Goal: Task Accomplishment & Management: Manage account settings

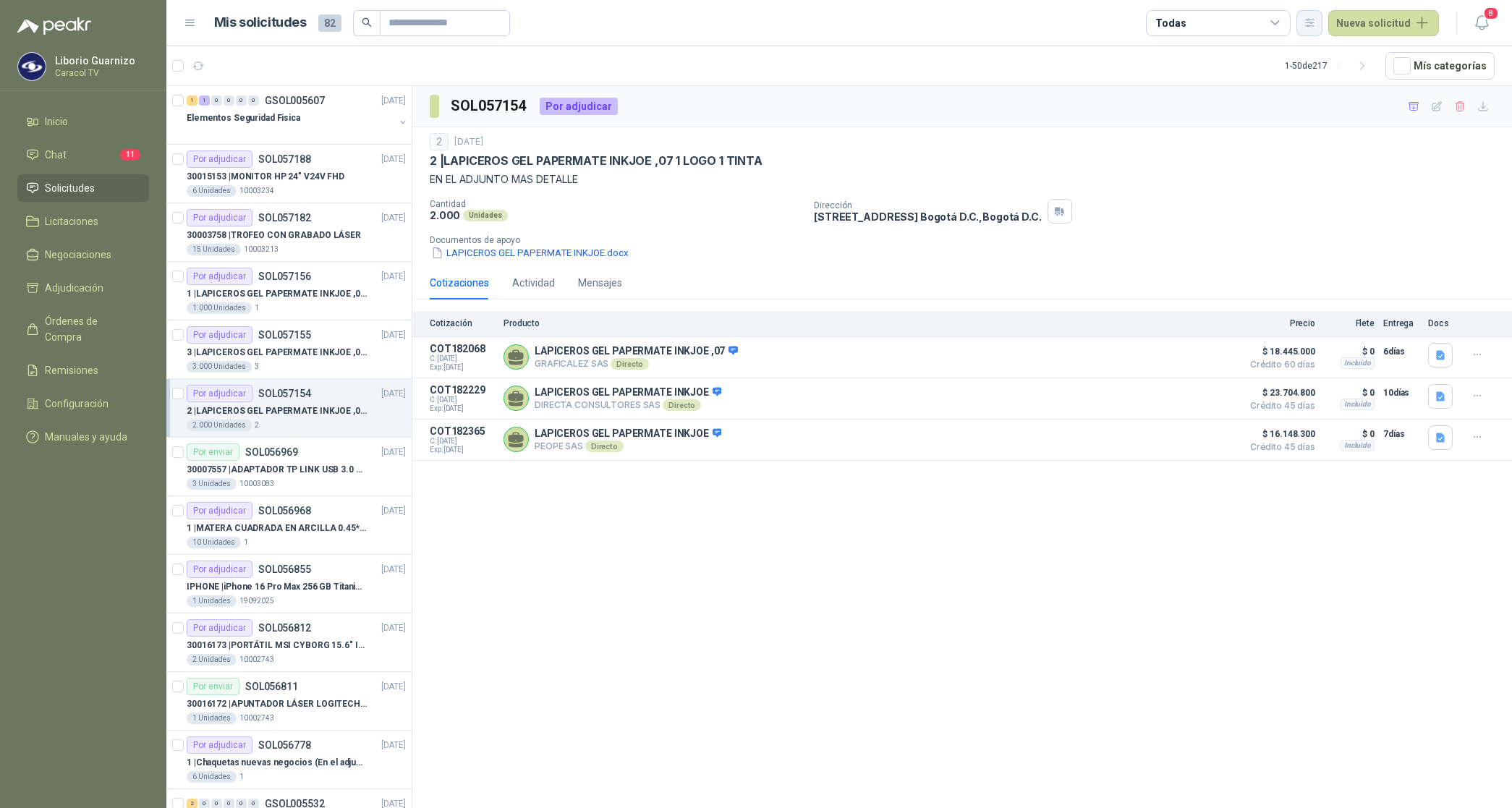
click at [1321, 24] on button "button" at bounding box center [1310, 23] width 26 height 26
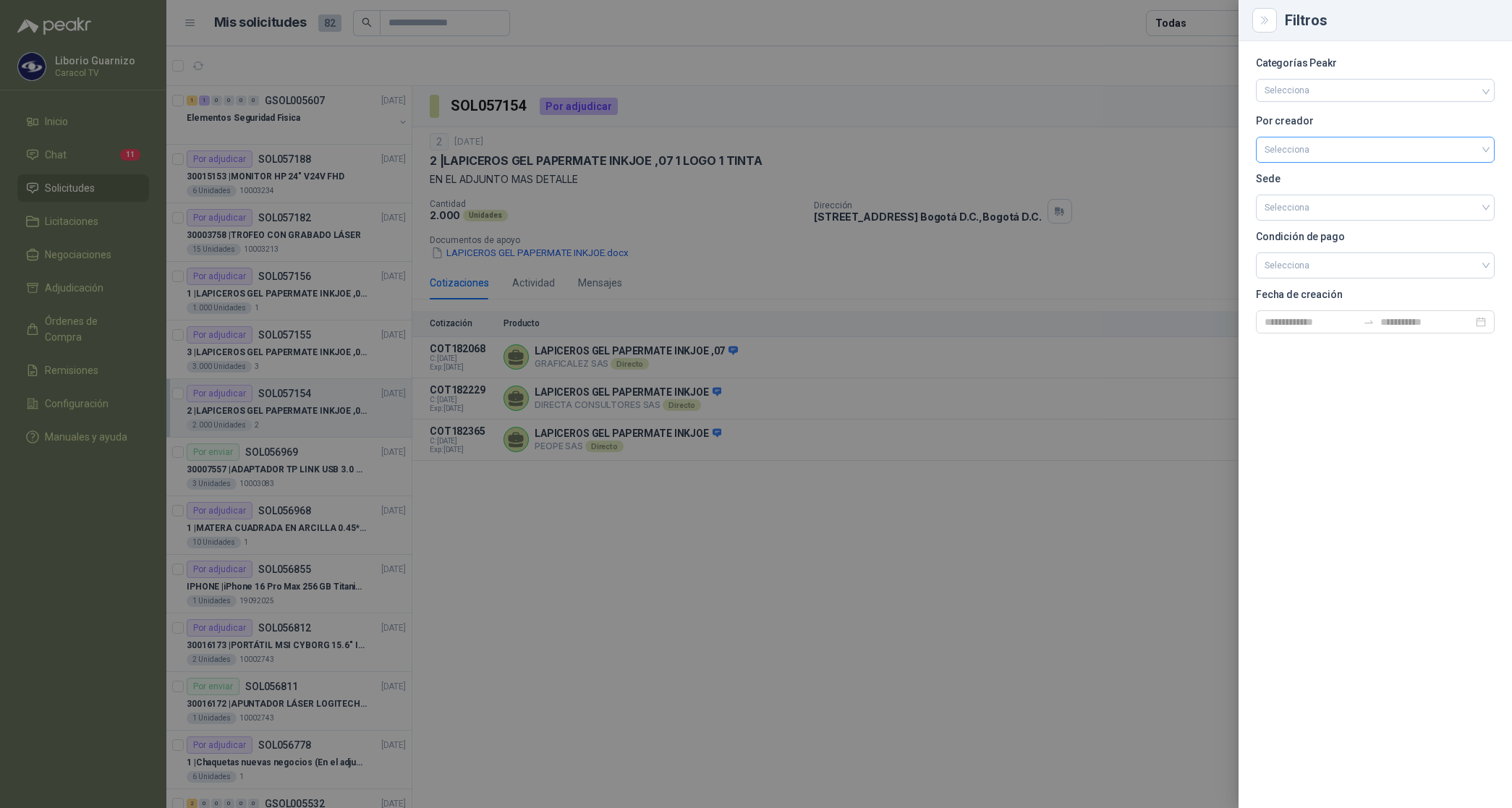
click at [1322, 146] on input "search" at bounding box center [1375, 148] width 221 height 22
click at [1325, 224] on div "[PERSON_NAME]" at bounding box center [1375, 227] width 215 height 16
click at [1205, 16] on div at bounding box center [756, 404] width 1512 height 808
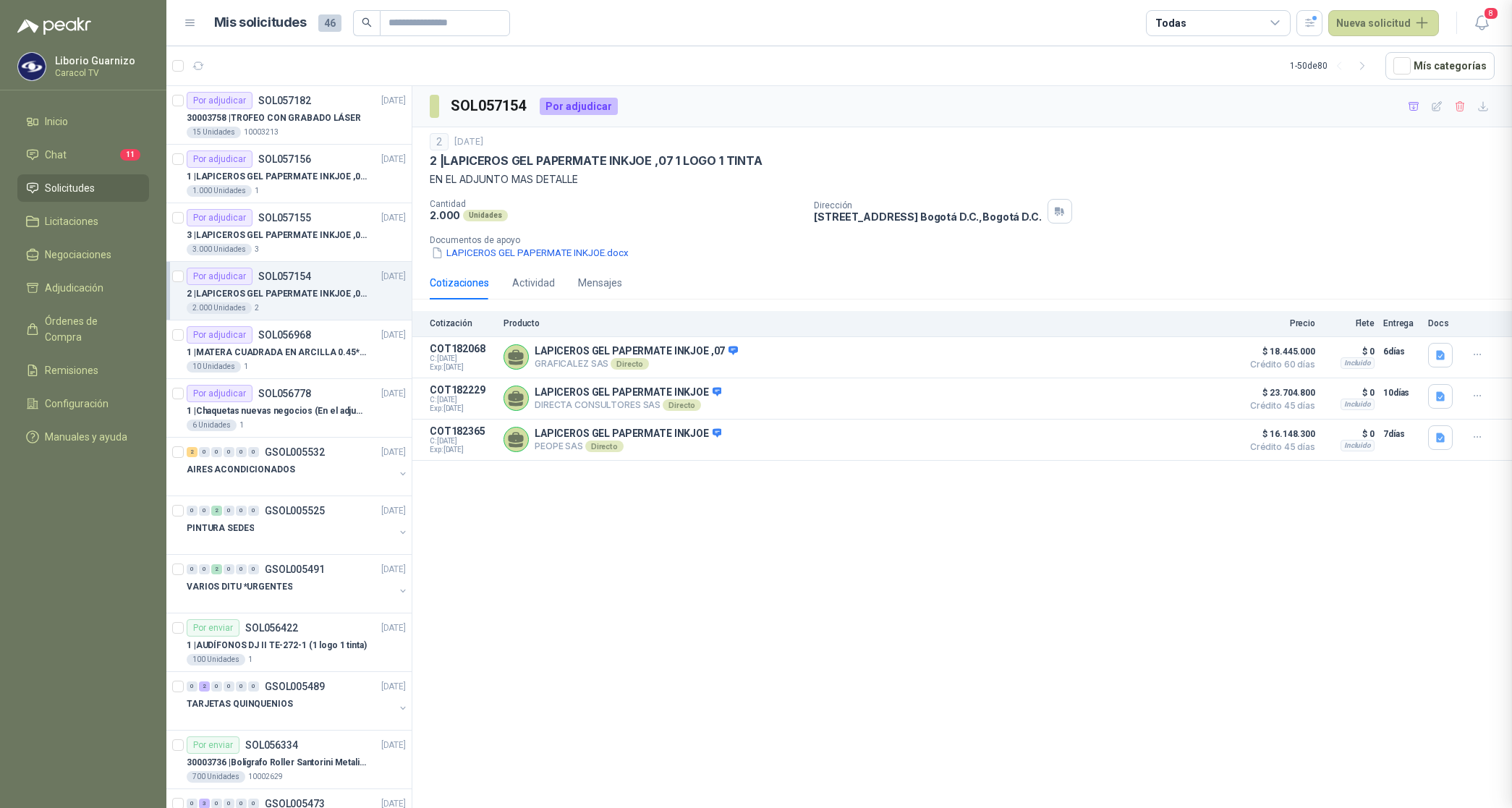
click at [1205, 16] on div "Todas" at bounding box center [1218, 23] width 145 height 26
drag, startPoint x: 1205, startPoint y: 16, endPoint x: 1224, endPoint y: 89, distance: 75.4
click at [1219, 85] on div "2 Por cotizar" at bounding box center [1197, 82] width 69 height 11
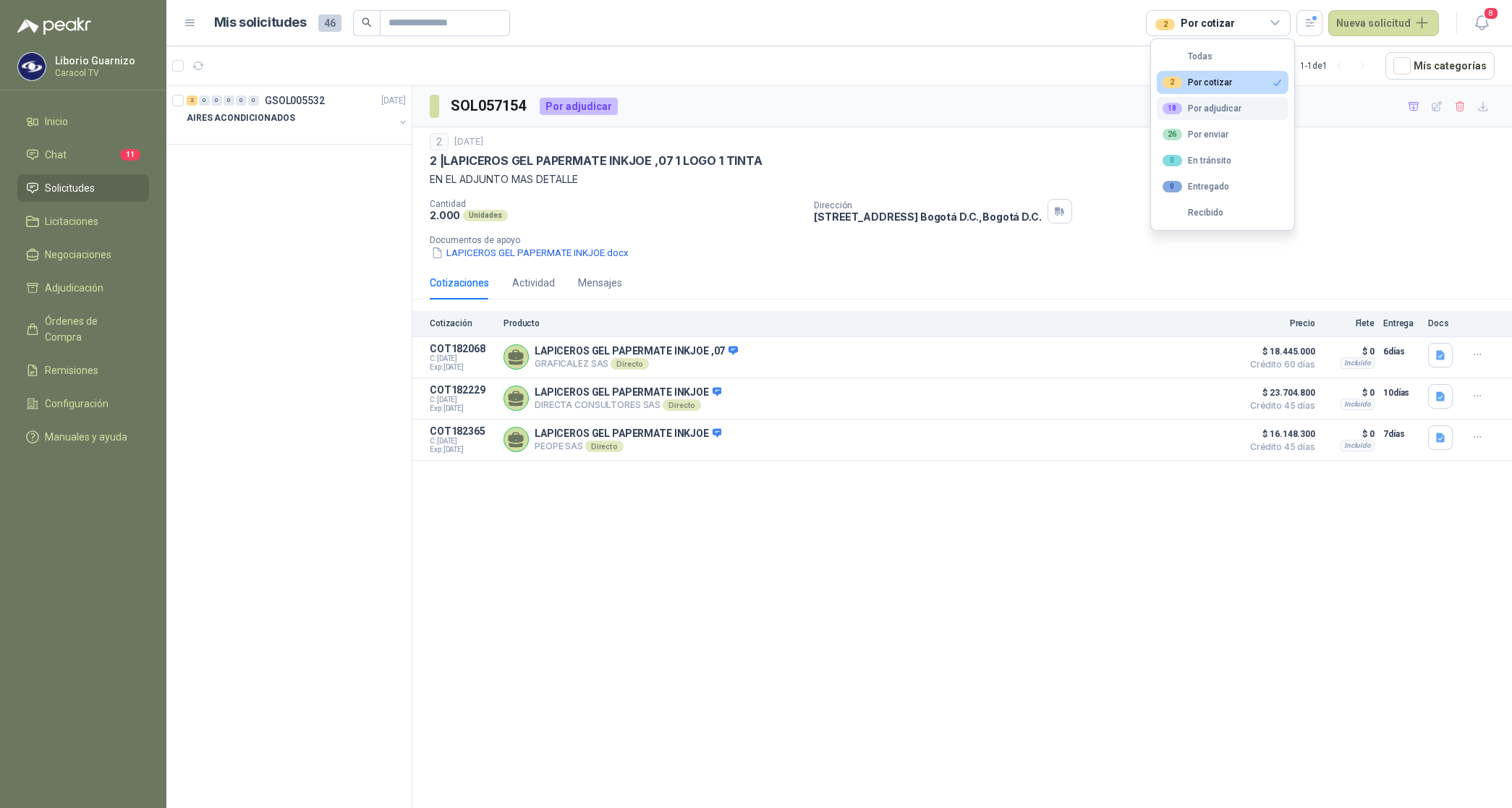
click at [1223, 112] on div "18 Por adjudicar" at bounding box center [1201, 108] width 79 height 11
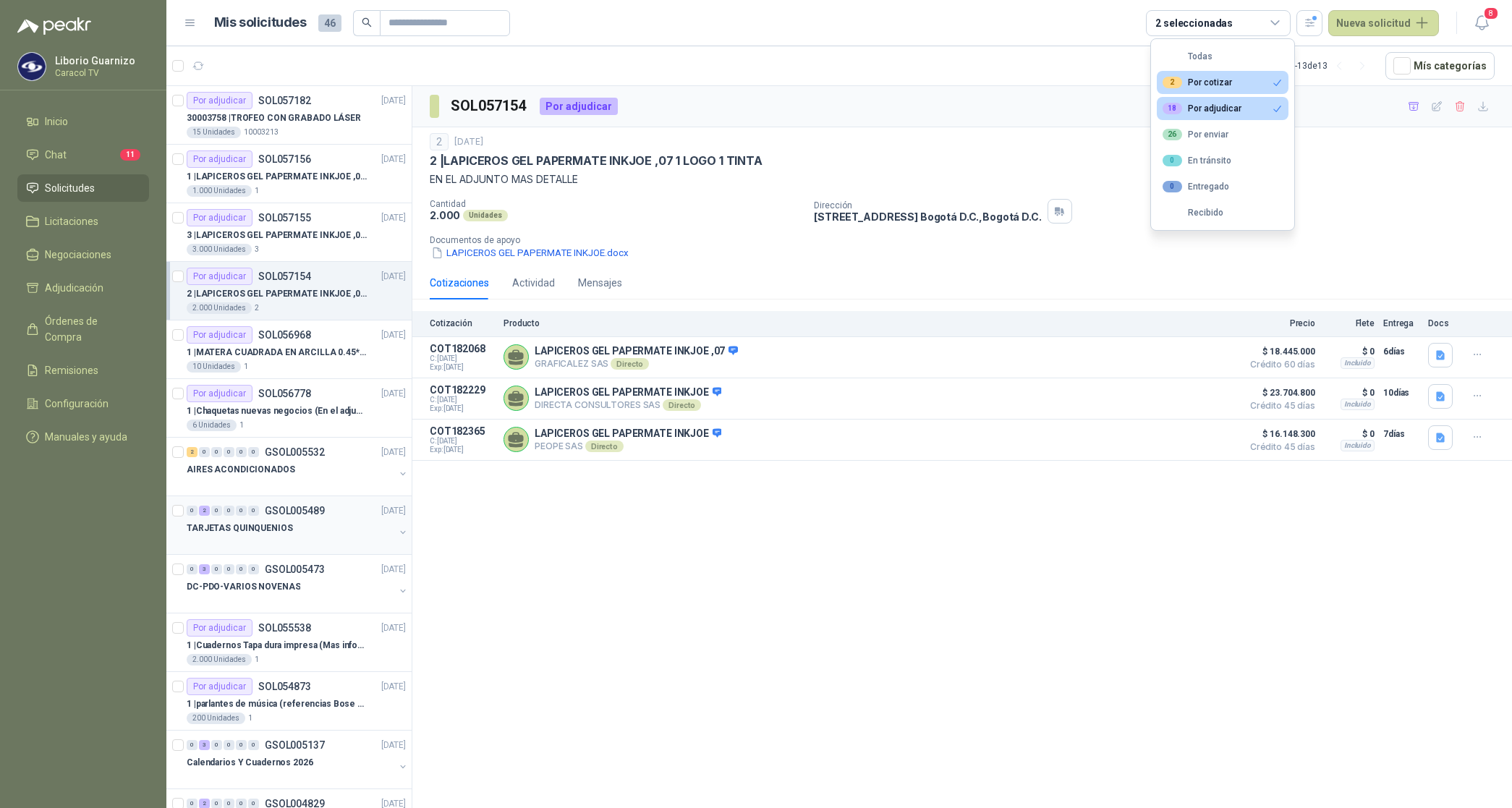
click at [258, 535] on p "TARJETAS QUINQUENIOS" at bounding box center [240, 529] width 107 height 14
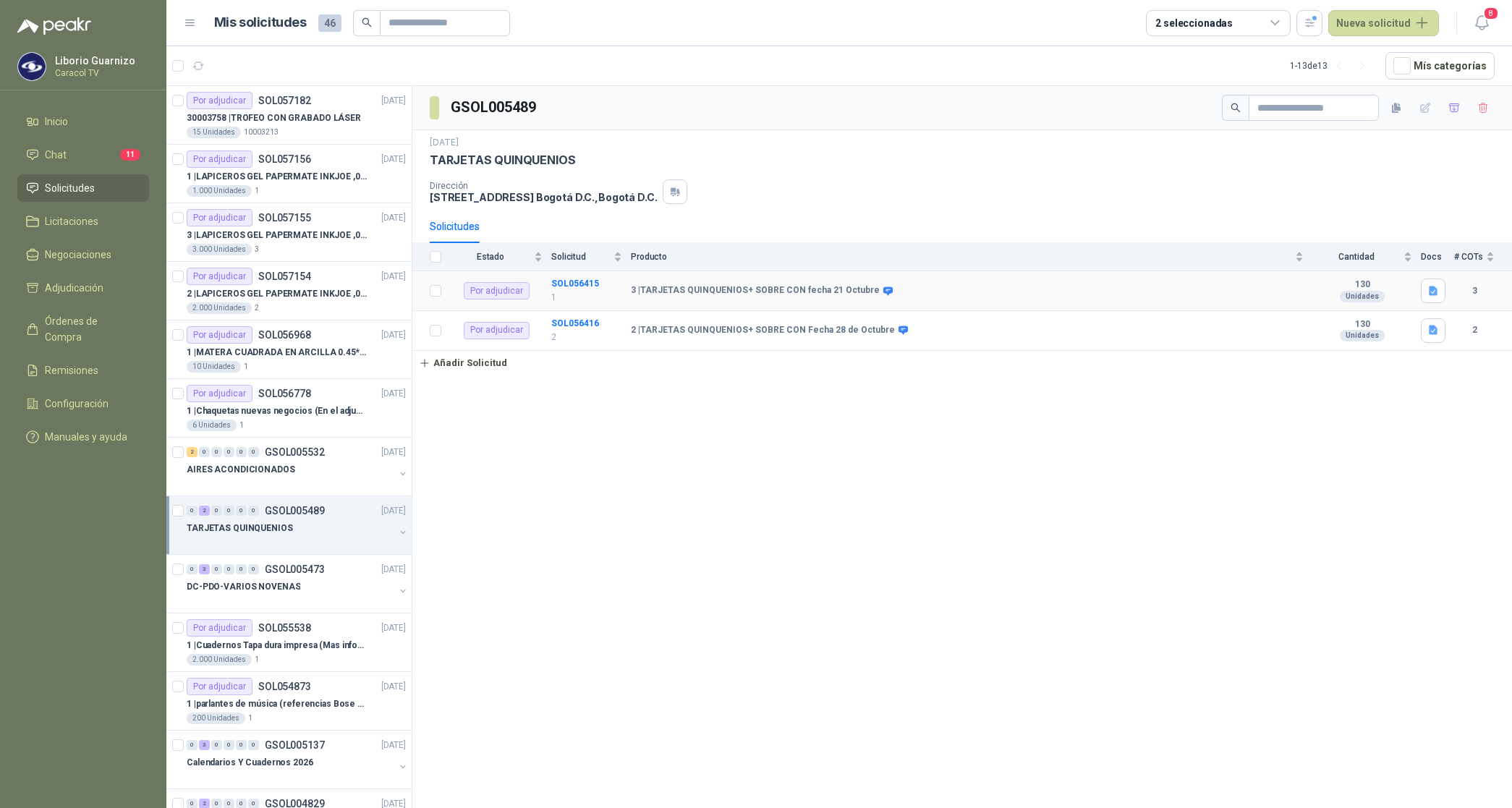
click at [570, 279] on td "SOL056415 1" at bounding box center [591, 292] width 80 height 40
click at [562, 283] on b "SOL056415" at bounding box center [575, 284] width 48 height 10
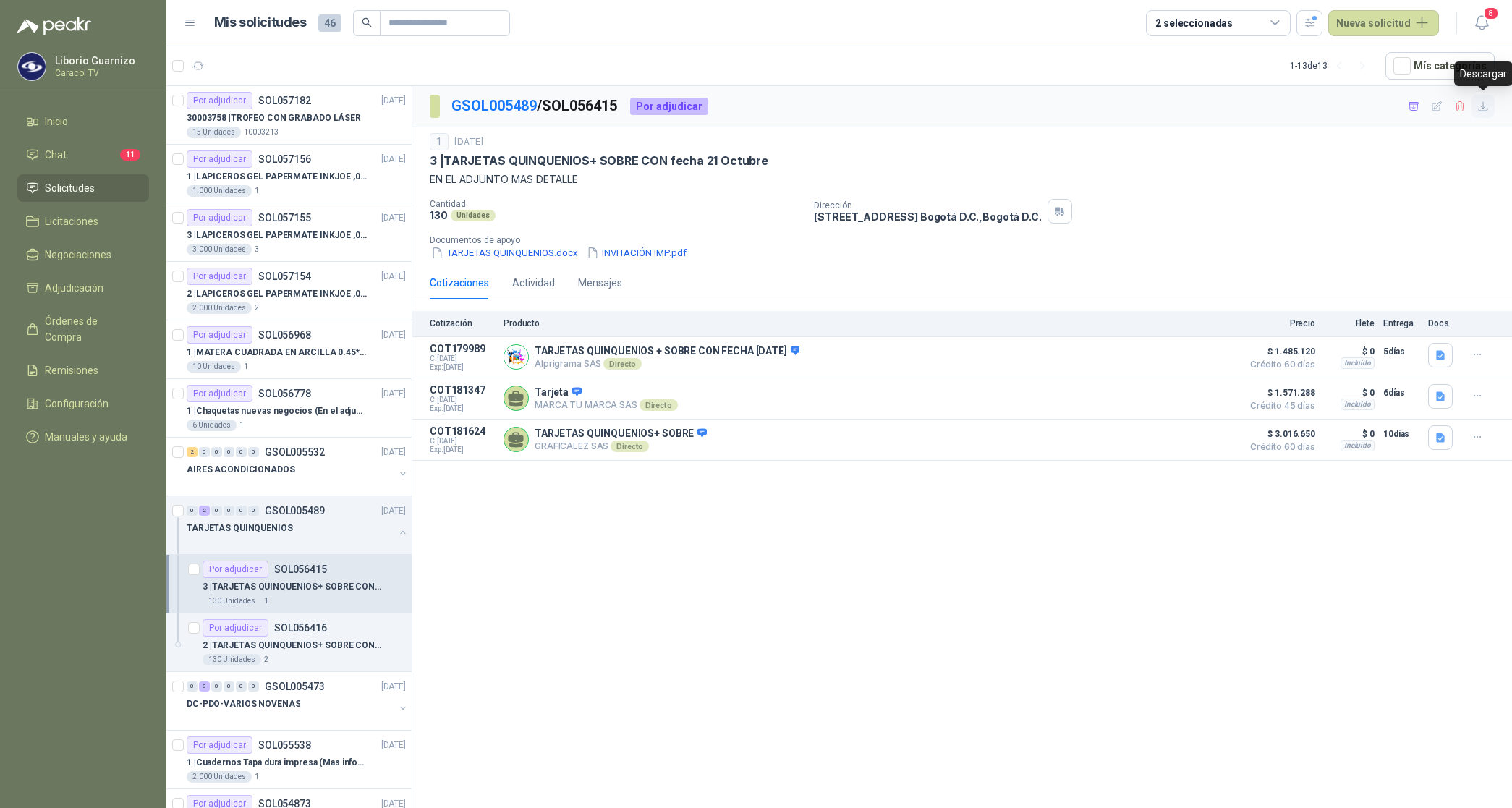
click at [1481, 107] on icon "button" at bounding box center [1483, 107] width 12 height 12
click at [1457, 103] on icon "button" at bounding box center [1460, 107] width 12 height 12
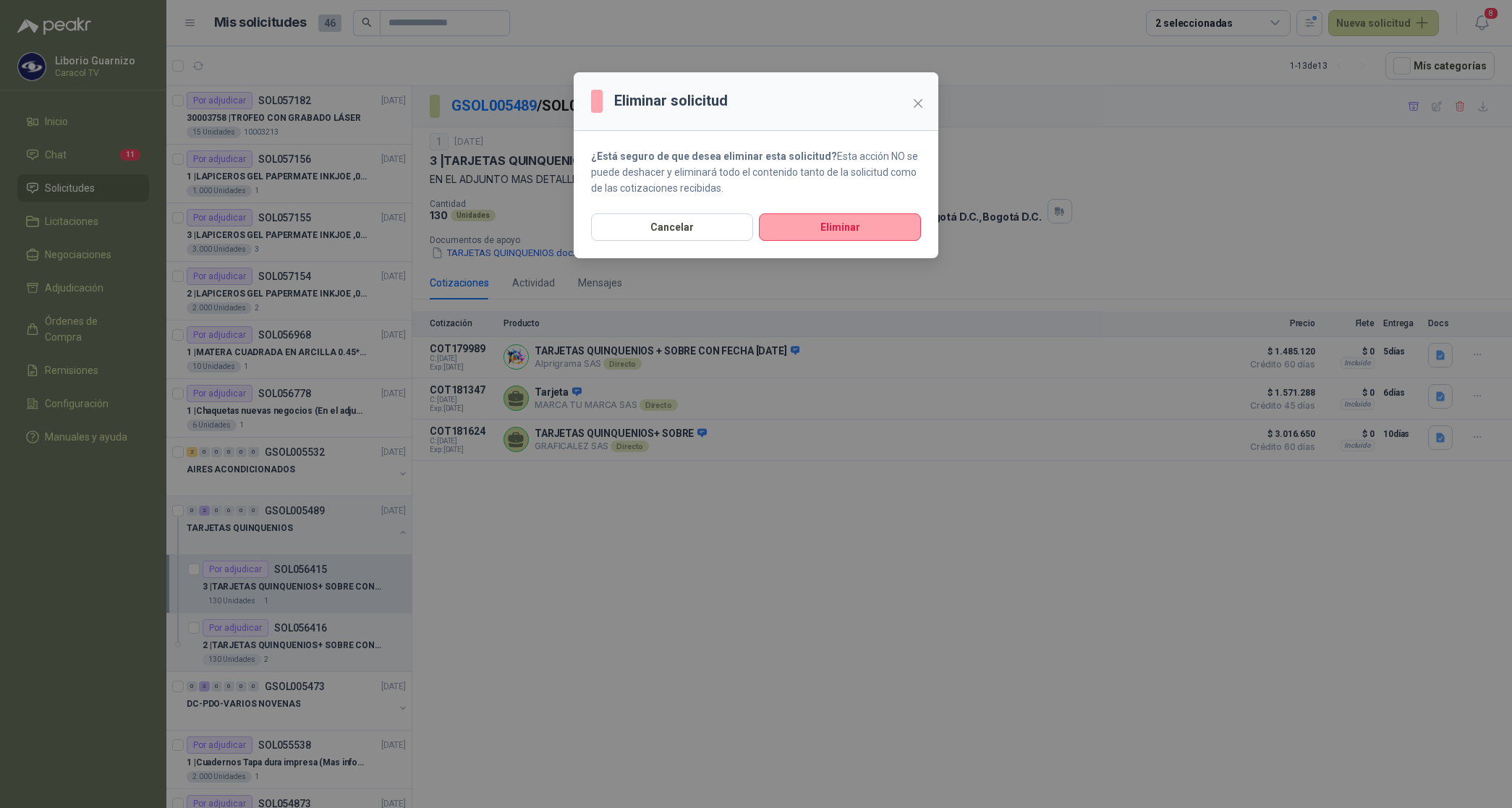
click at [670, 219] on button "Cancelar" at bounding box center [672, 227] width 162 height 28
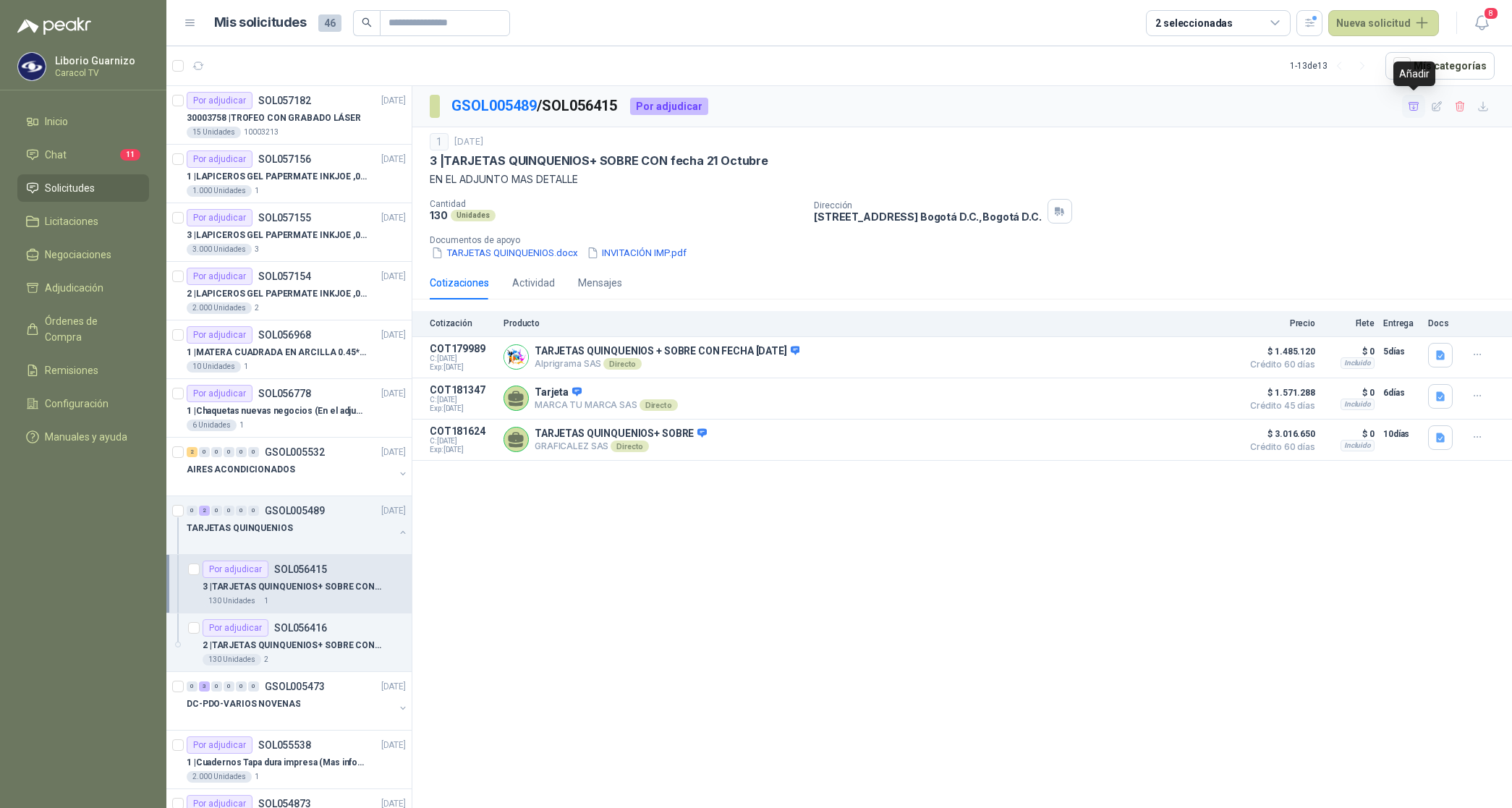
click at [1410, 109] on icon "button" at bounding box center [1414, 106] width 10 height 8
click at [330, 645] on p "2 | TARJETAS QUINQUENIOS+ SOBRE CON Fecha [DATE]" at bounding box center [293, 646] width 181 height 14
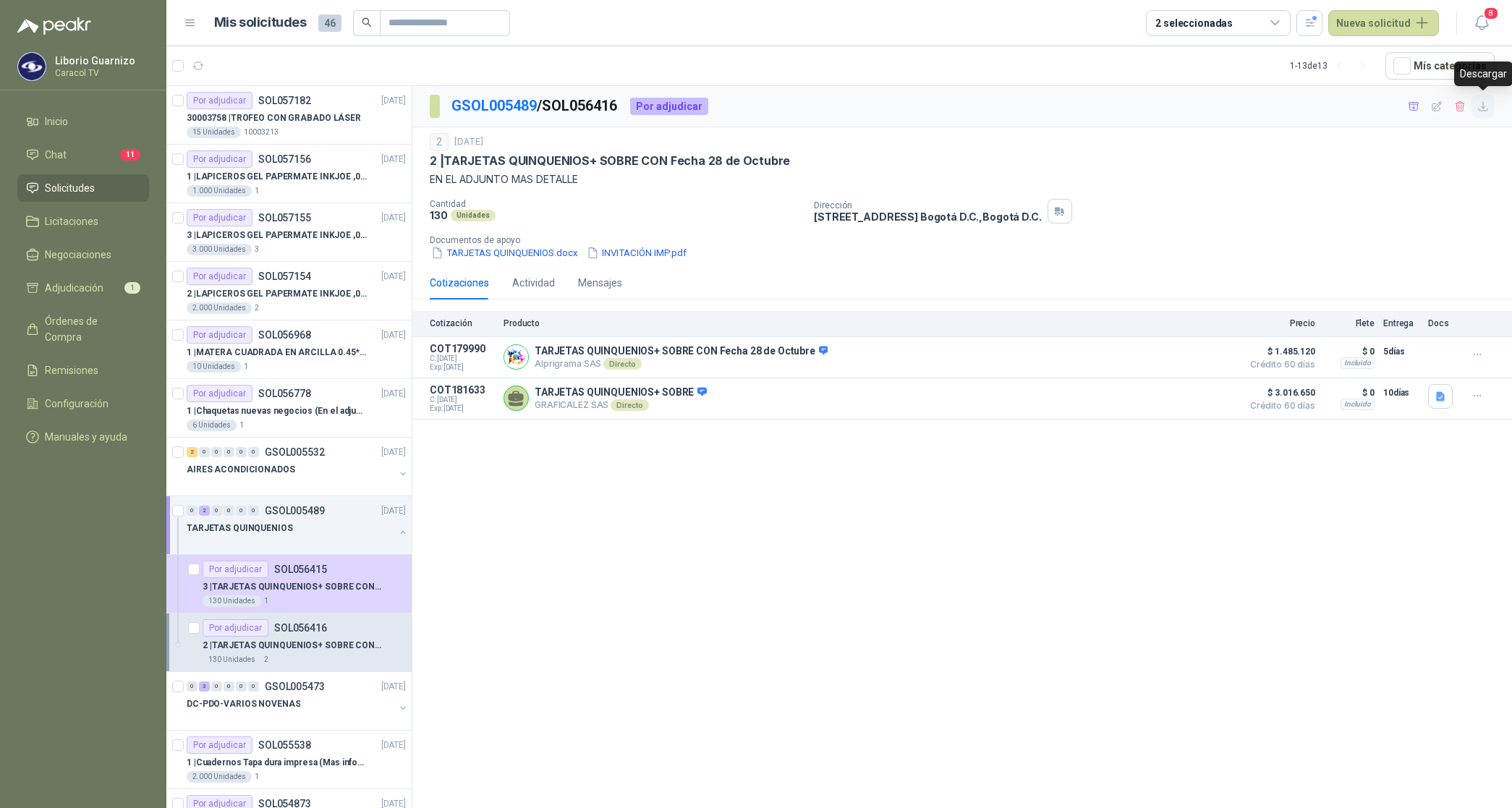
click at [1481, 113] on button "button" at bounding box center [1482, 106] width 23 height 23
click at [1418, 102] on icon "button" at bounding box center [1414, 107] width 12 height 12
click at [66, 292] on span "Adjudicación" at bounding box center [75, 288] width 59 height 16
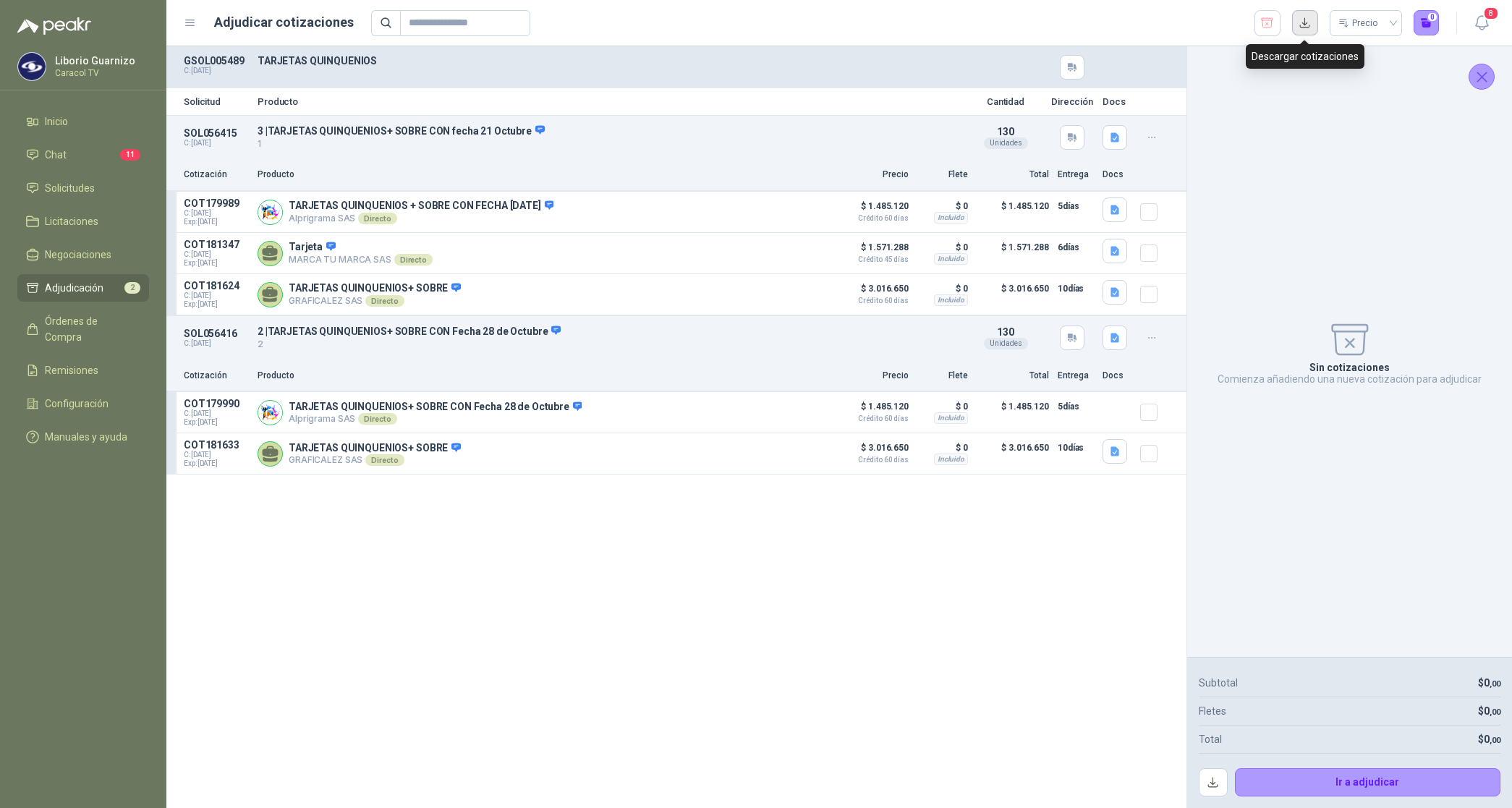
click at [1306, 26] on button "button" at bounding box center [1305, 23] width 26 height 26
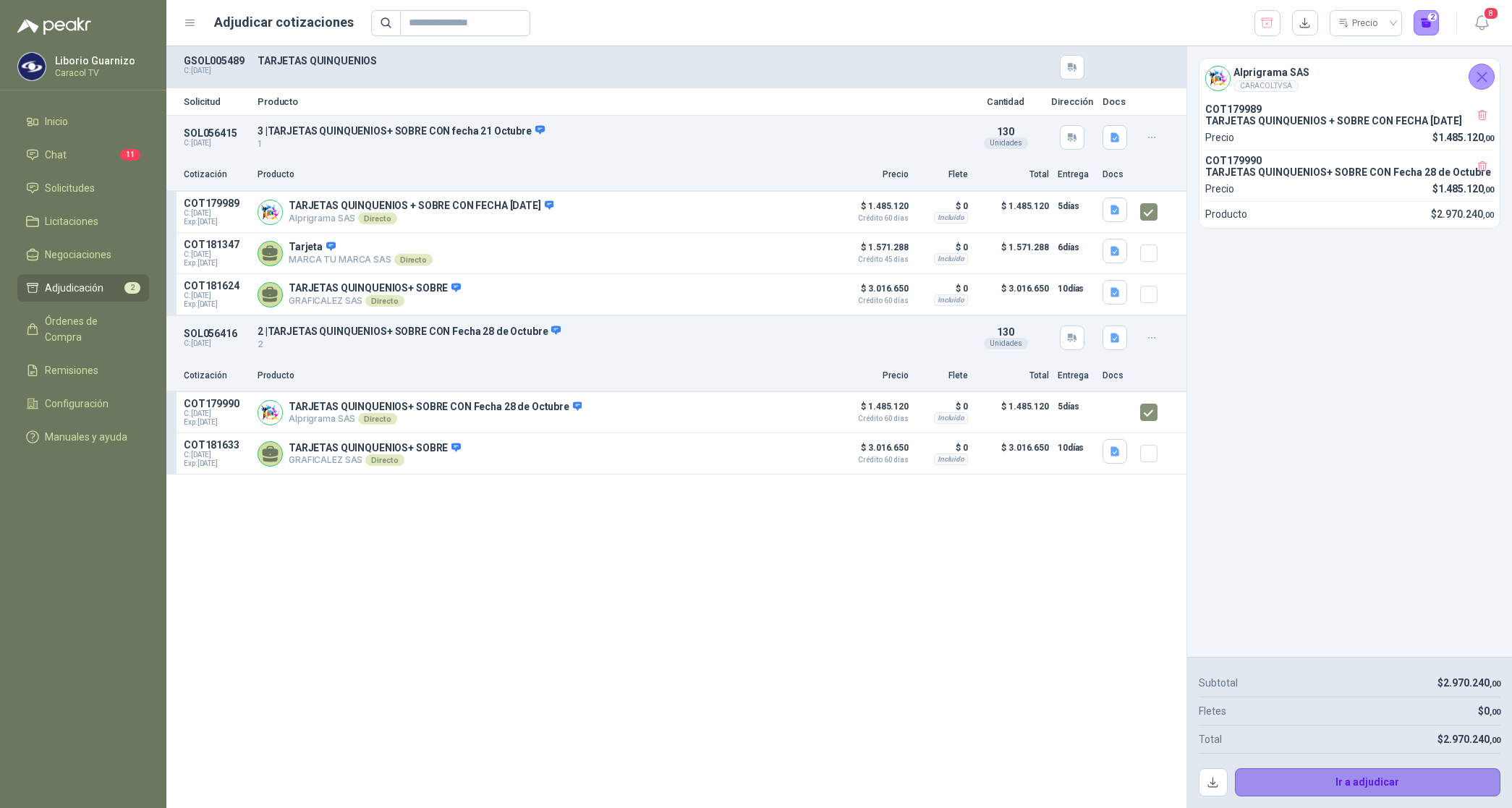
click at [1322, 783] on button "Ir a adjudicar" at bounding box center [1368, 782] width 266 height 29
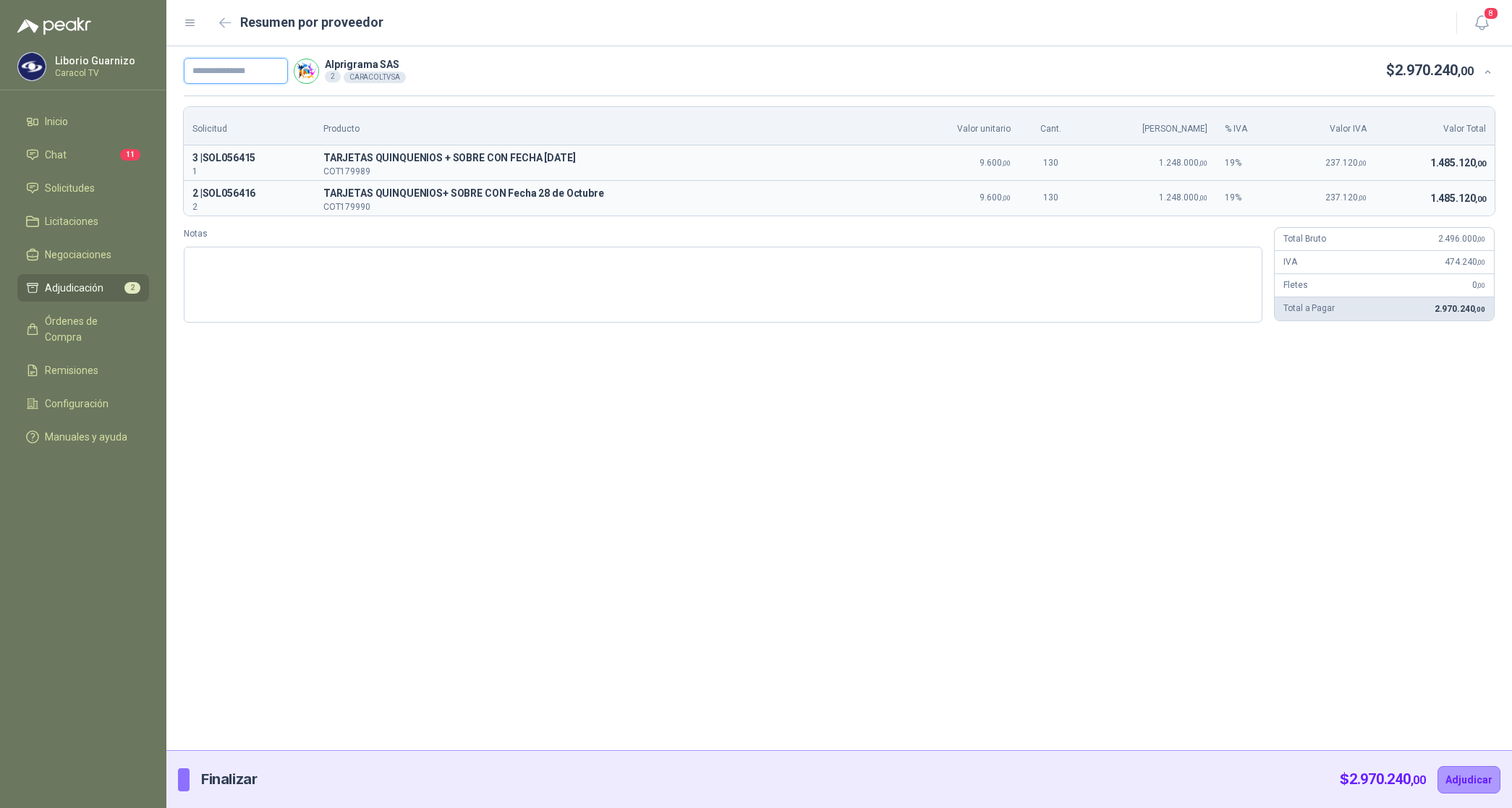
click at [264, 70] on input "text" at bounding box center [236, 71] width 104 height 26
paste input "**********"
type input "**********"
click at [1478, 783] on button "Adjudicar" at bounding box center [1469, 780] width 63 height 28
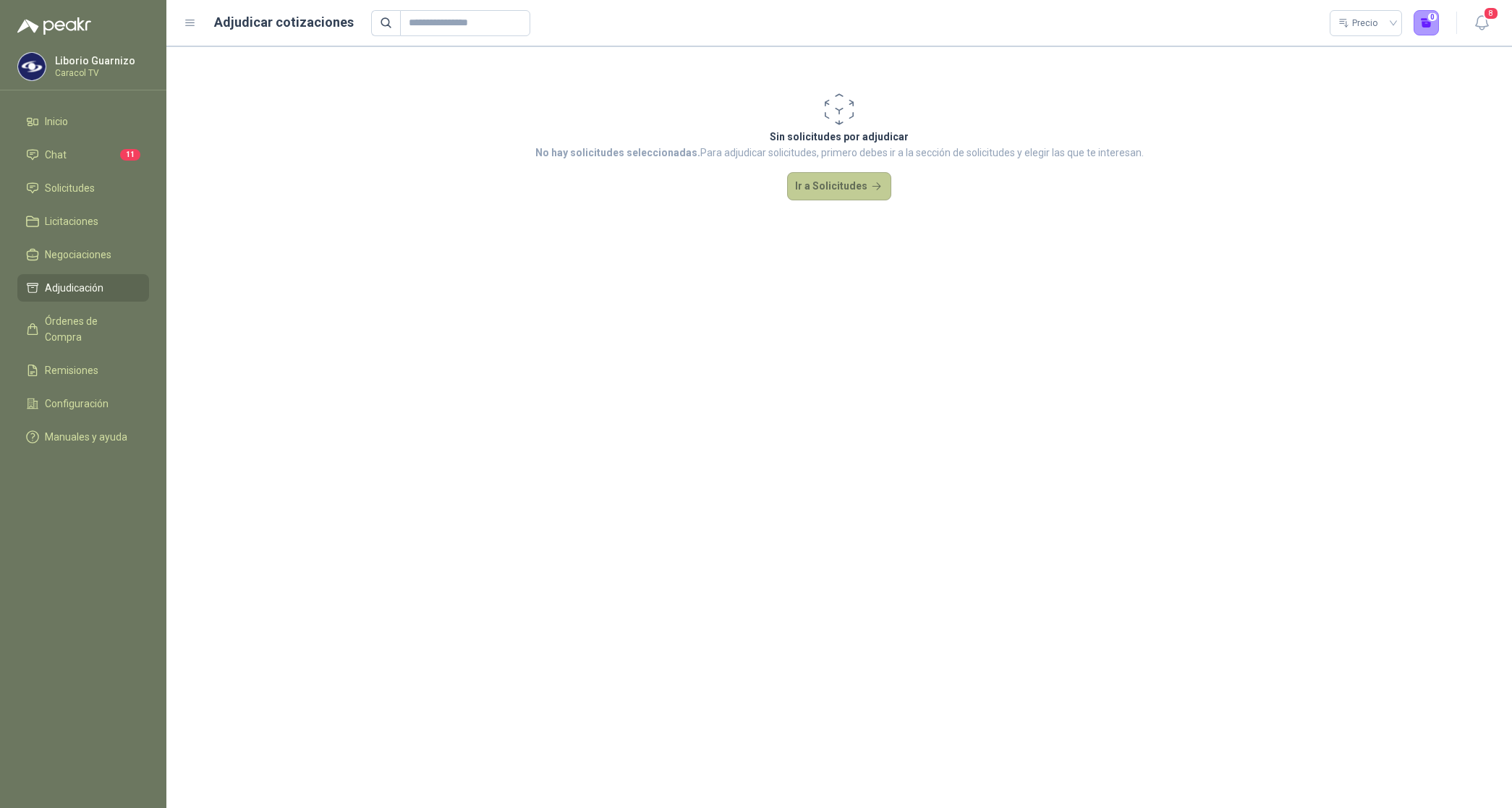
click at [855, 183] on button "Ir a Solicitudes" at bounding box center [839, 186] width 104 height 29
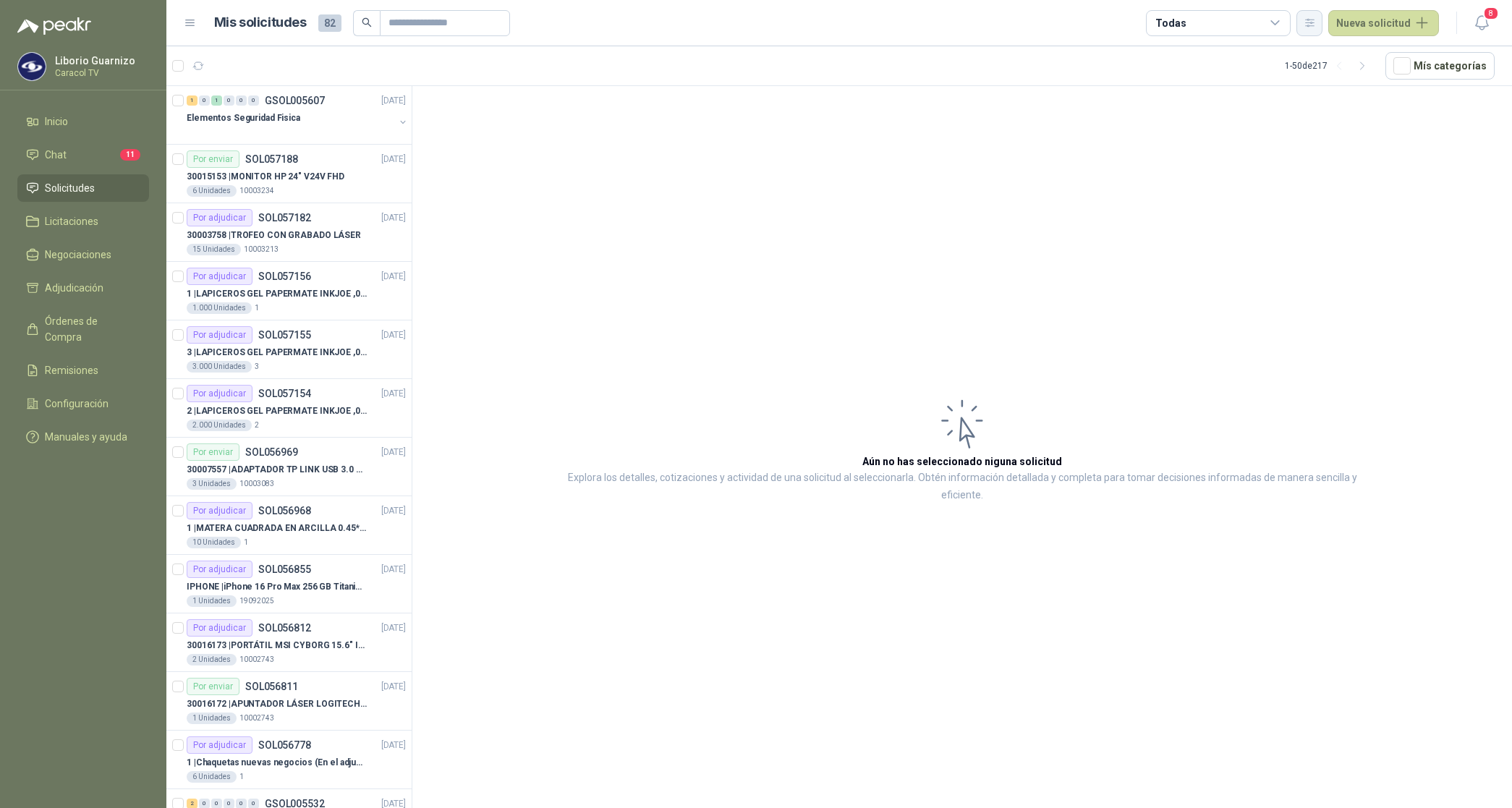
click at [1311, 20] on icon "button" at bounding box center [1310, 23] width 12 height 12
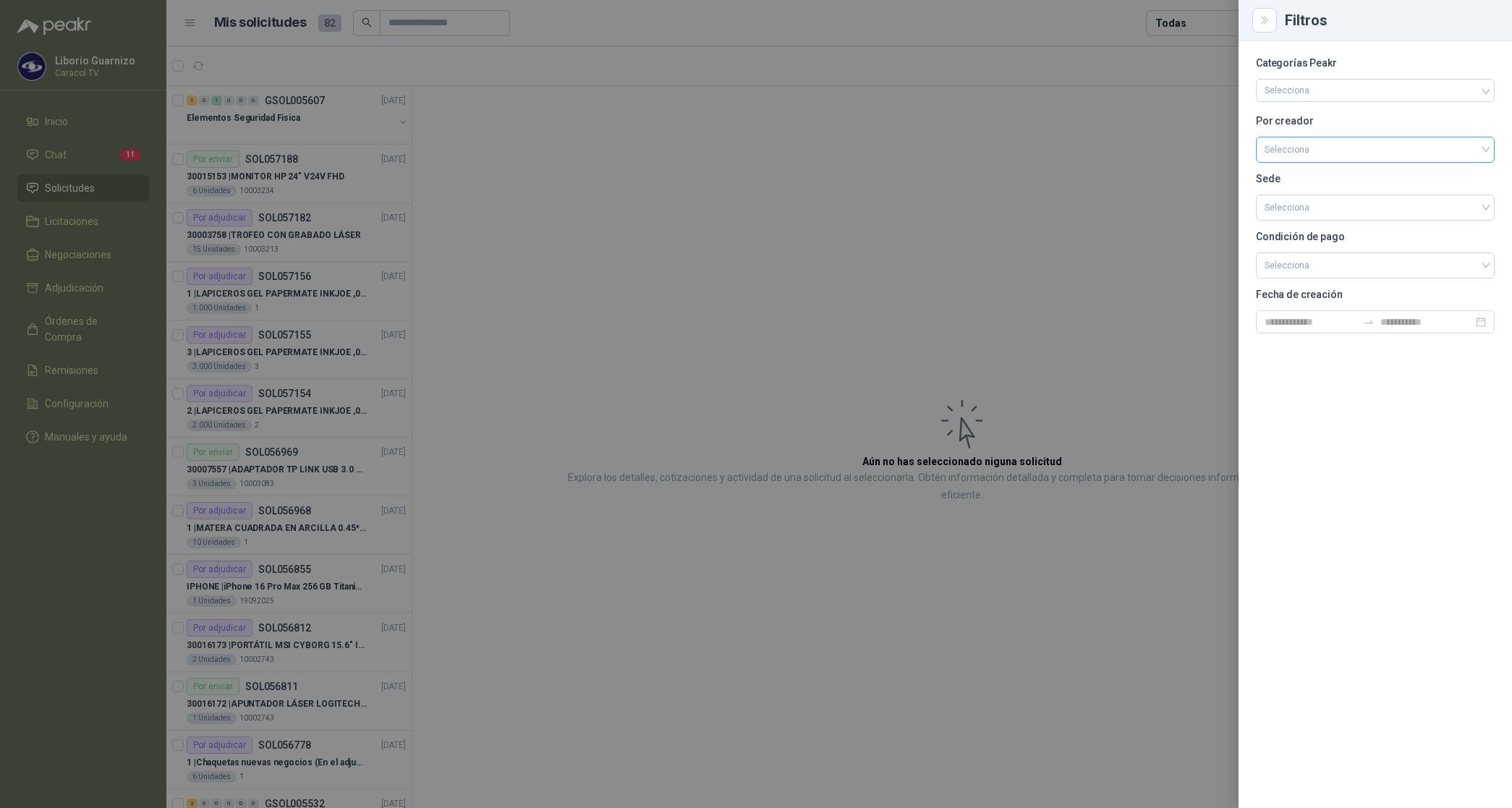
click at [1325, 143] on input "search" at bounding box center [1375, 148] width 221 height 22
click at [1327, 228] on div "[PERSON_NAME]" at bounding box center [1375, 227] width 215 height 16
click at [1210, 28] on div at bounding box center [756, 404] width 1512 height 808
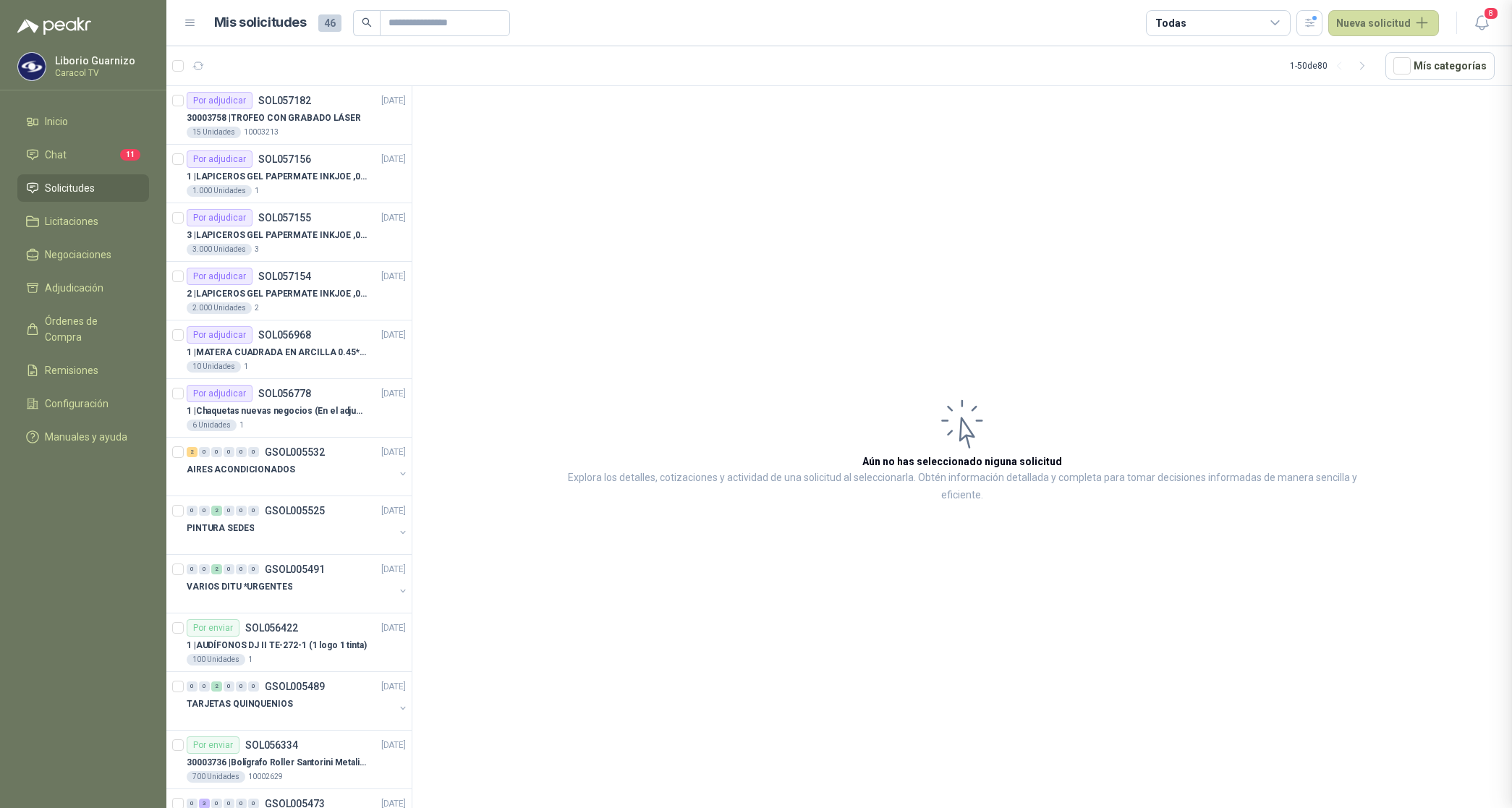
click at [1213, 20] on div "Todas" at bounding box center [1218, 23] width 145 height 26
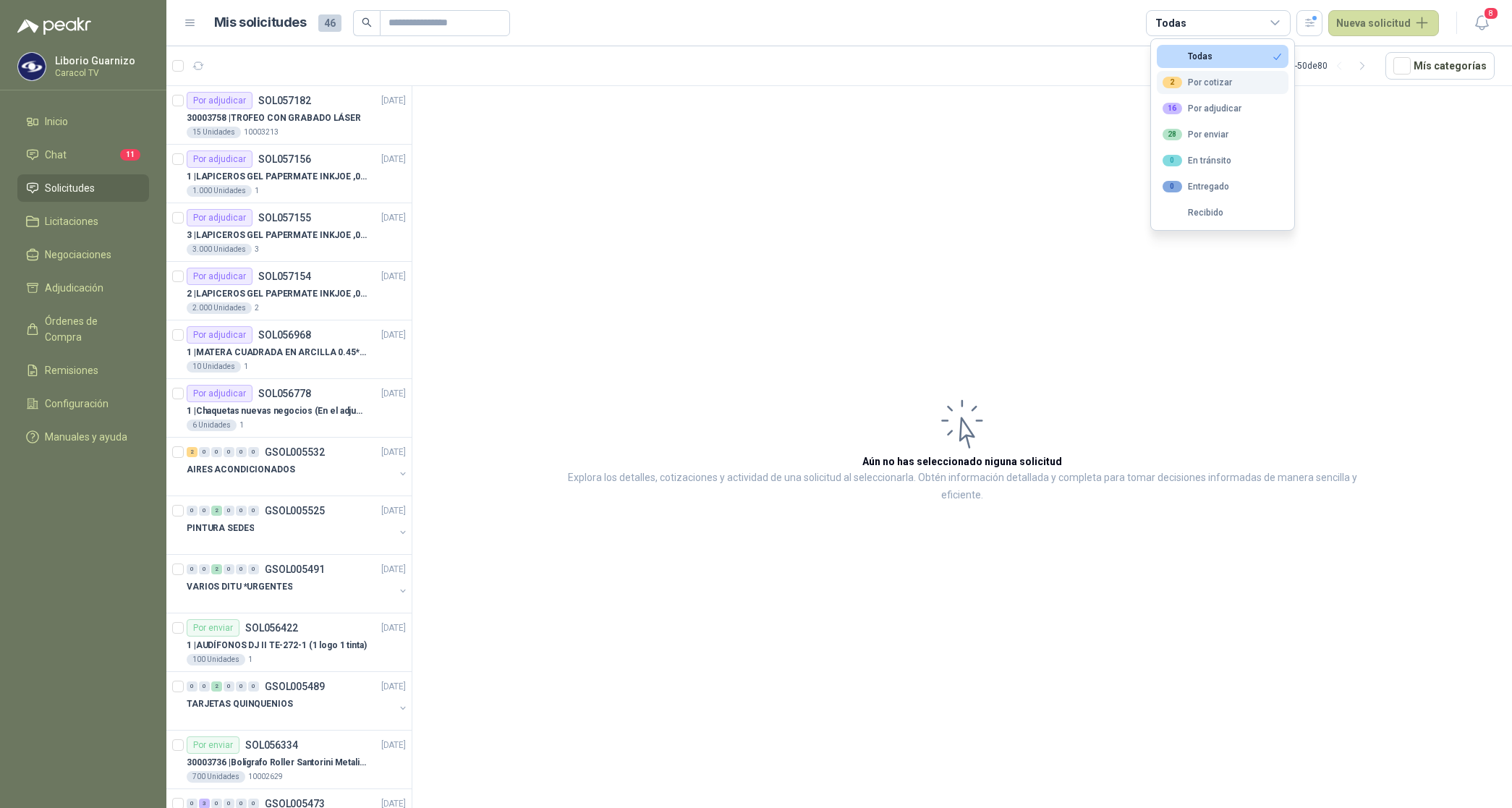
click at [1224, 83] on div "2 Por cotizar" at bounding box center [1197, 82] width 69 height 11
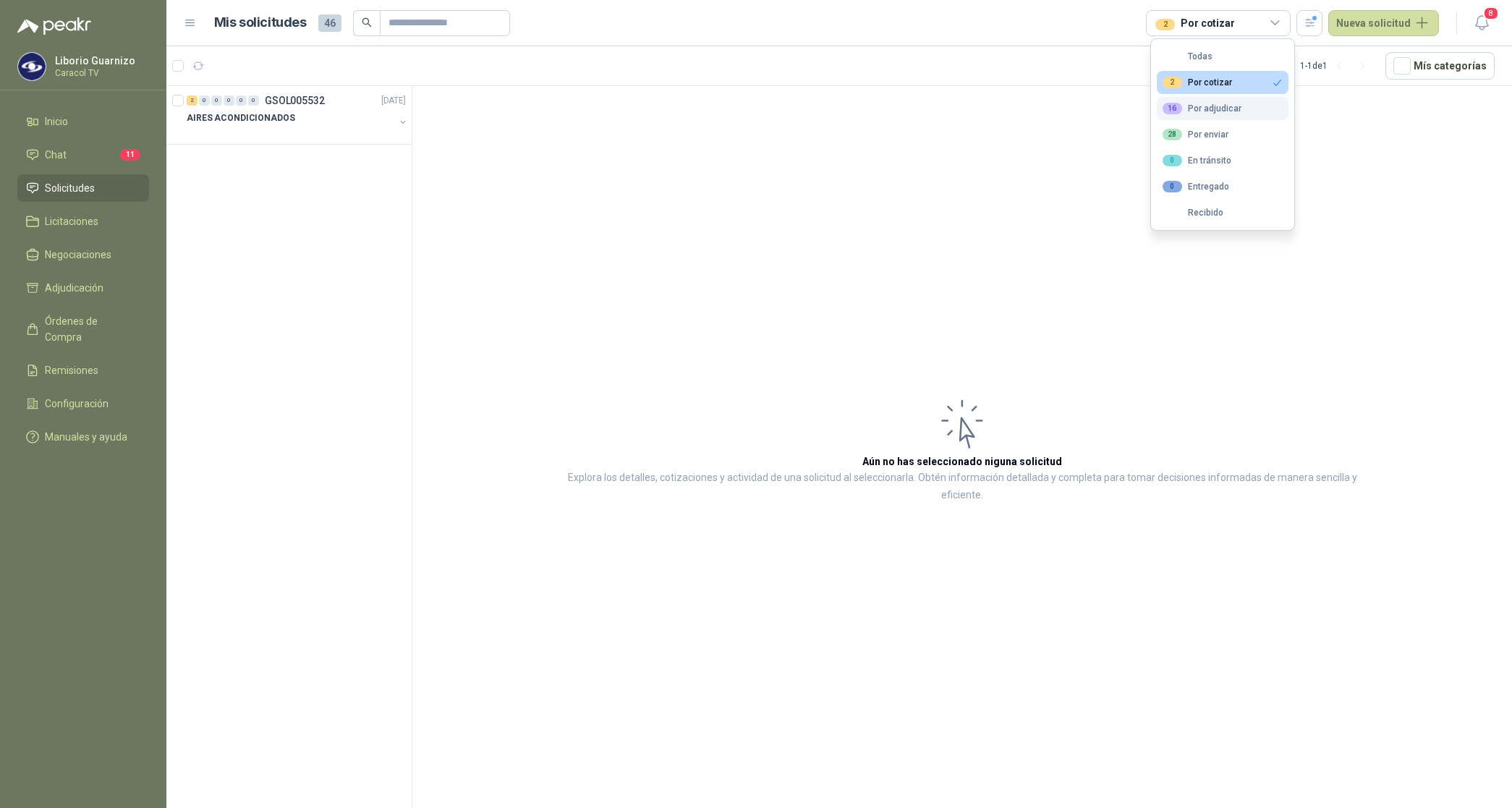
click at [1223, 107] on div "16 Por adjudicar" at bounding box center [1201, 108] width 79 height 11
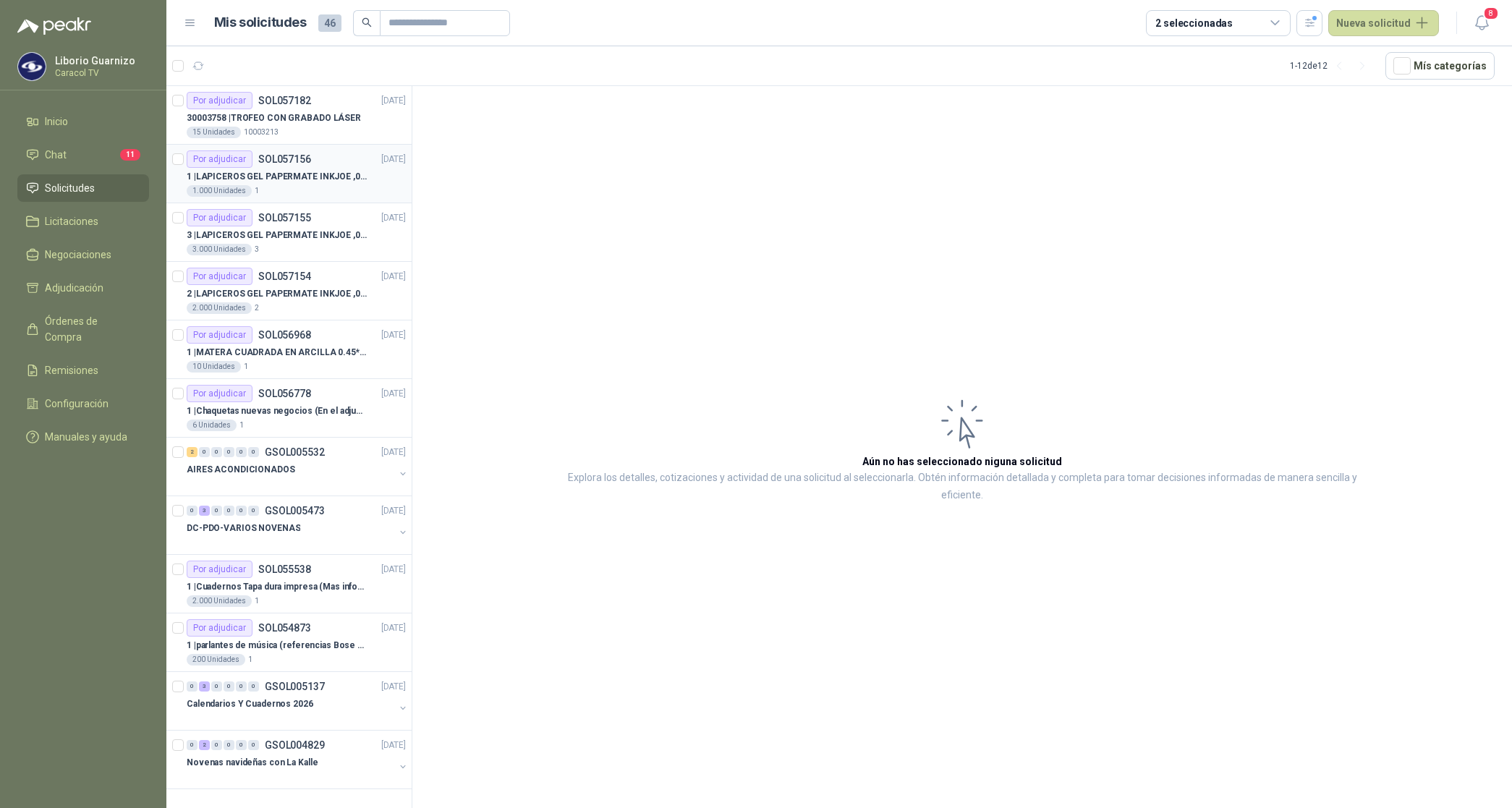
click at [302, 176] on p "1 | LAPICEROS GEL PAPERMATE INKJOE ,07 1 LOGO 1 TINTA" at bounding box center [277, 177] width 181 height 14
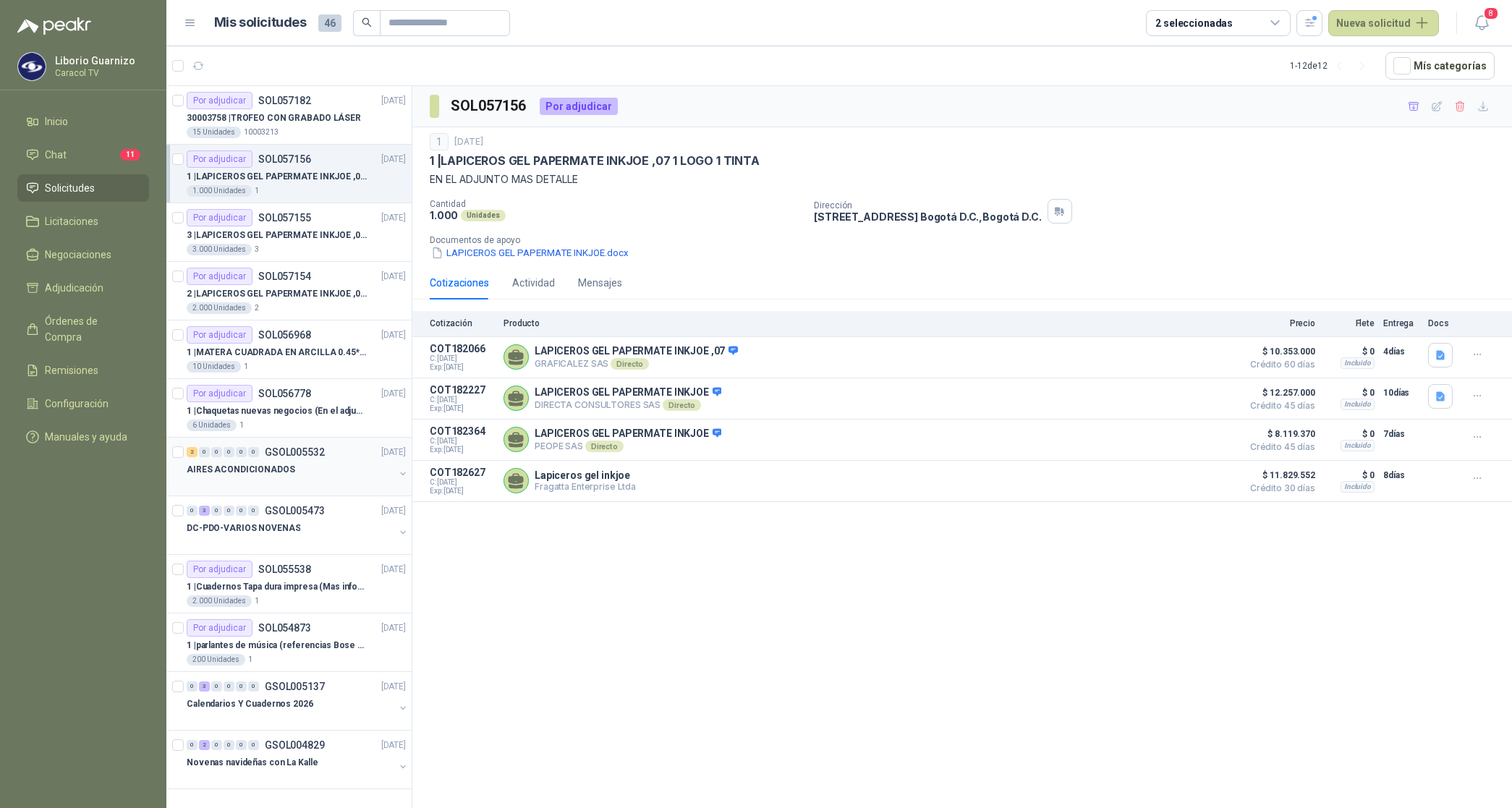
click at [272, 469] on p "AIRES ACONDICIONADOS" at bounding box center [240, 470] width 108 height 14
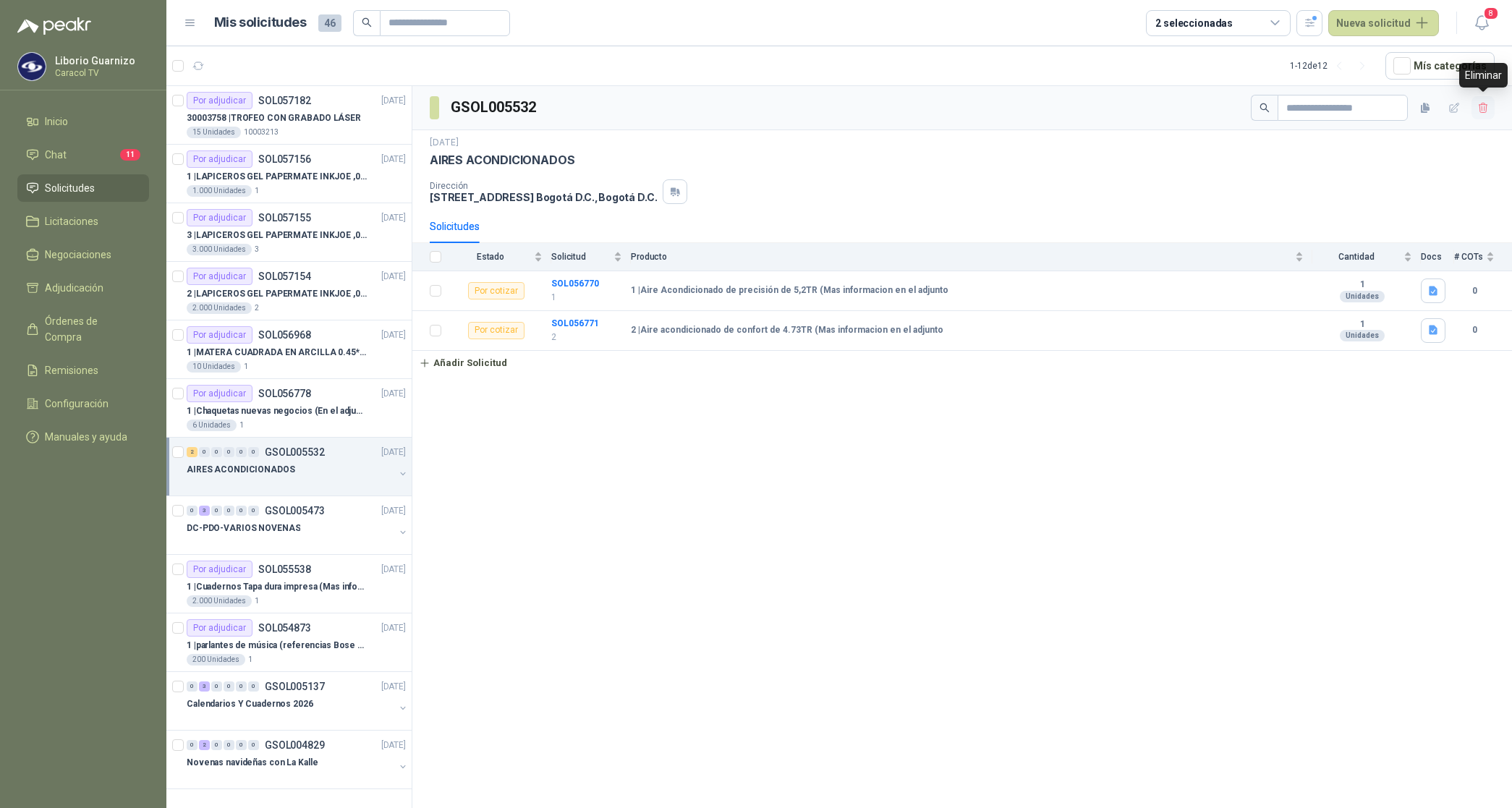
click at [1488, 107] on icon "button" at bounding box center [1483, 108] width 12 height 12
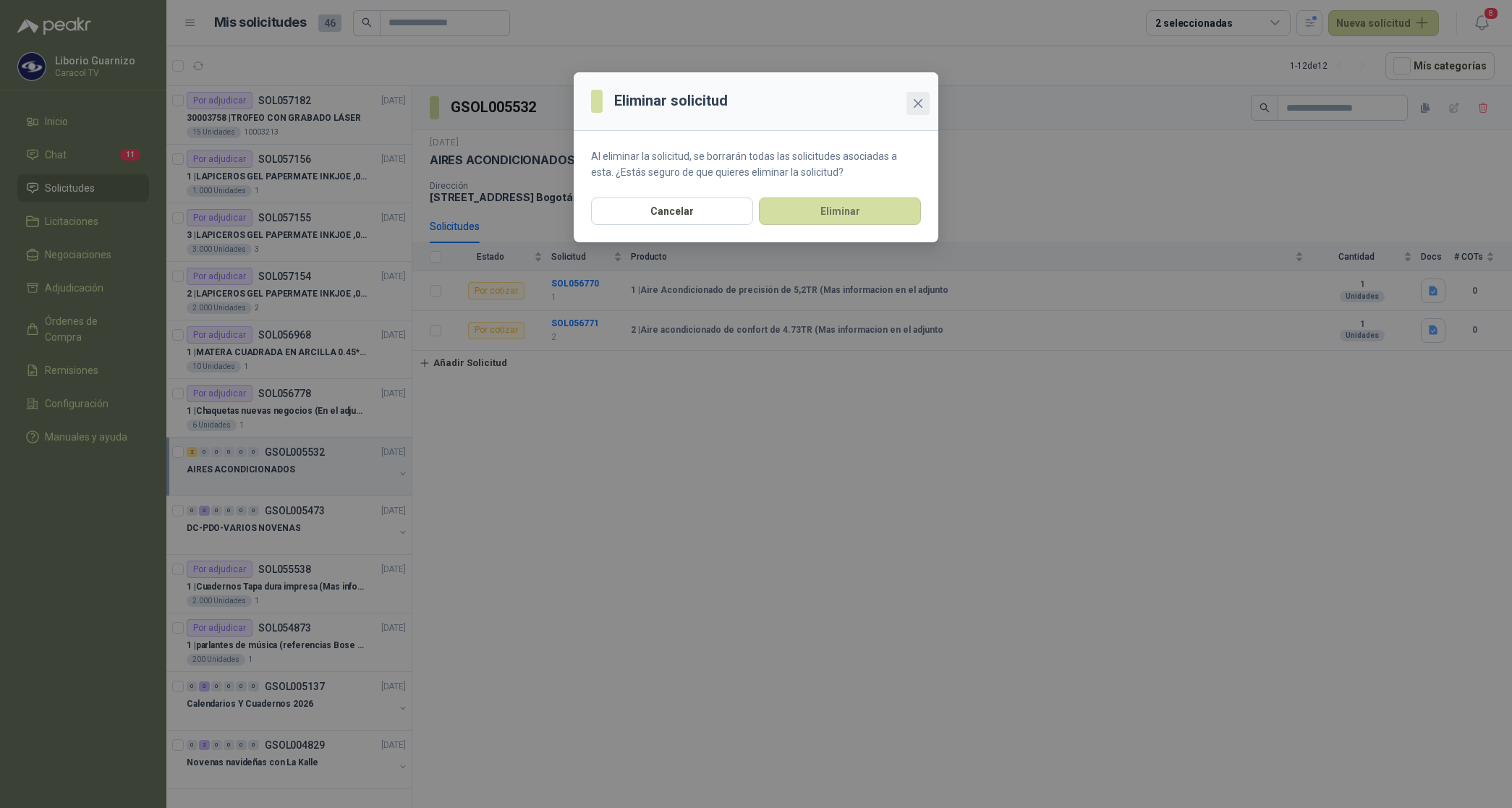
click at [924, 112] on button "Close" at bounding box center [917, 103] width 23 height 23
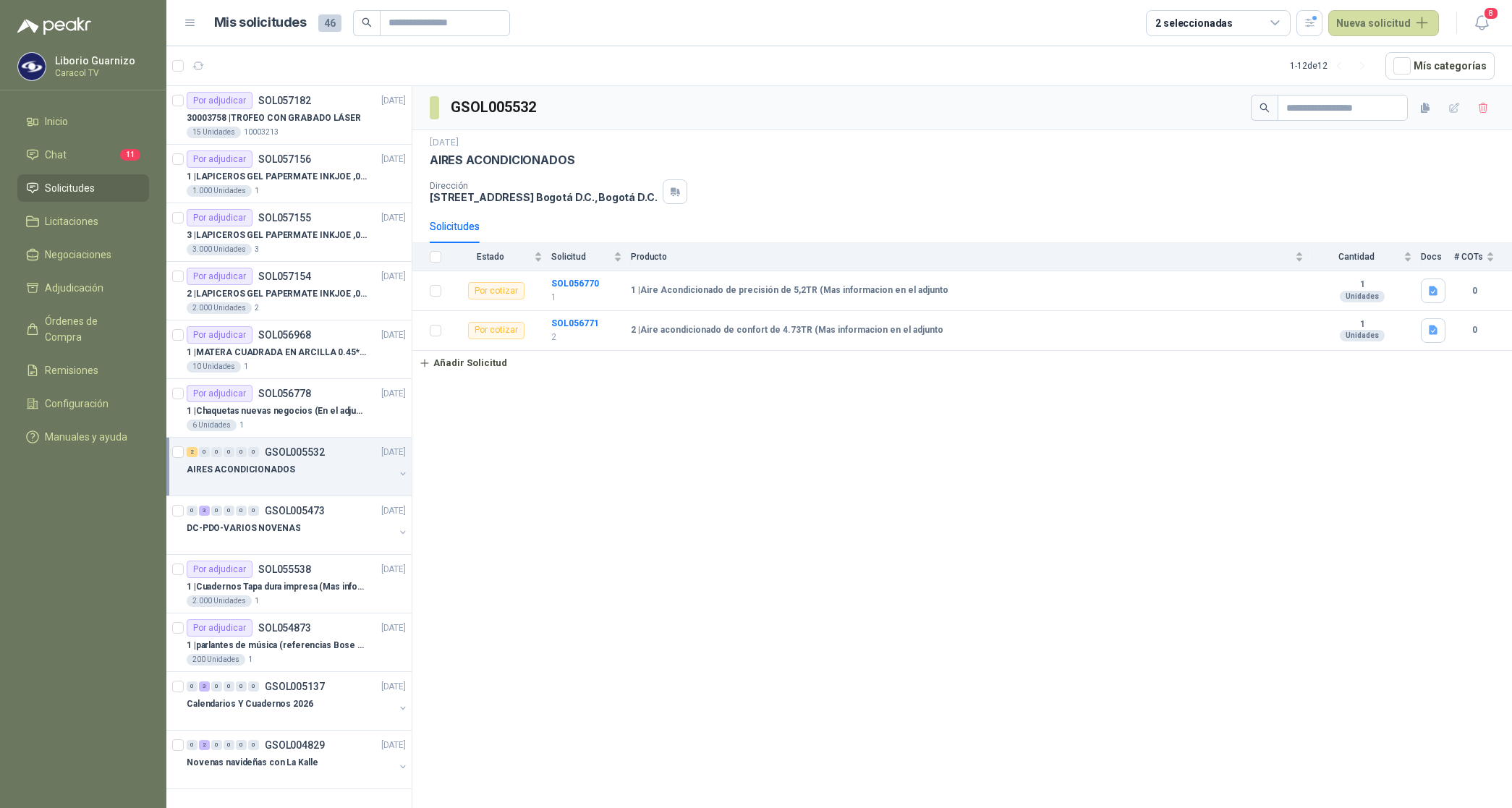
click at [758, 504] on div "GSOL005532 [DATE] AIRES ACONDICIONADOS Dirección [STREET_ADDRESS] , [GEOGRAPHIC…" at bounding box center [962, 450] width 1100 height 727
click at [279, 123] on p "30003758 | TROFEO CON GRABADO LÁSER" at bounding box center [273, 118] width 174 height 14
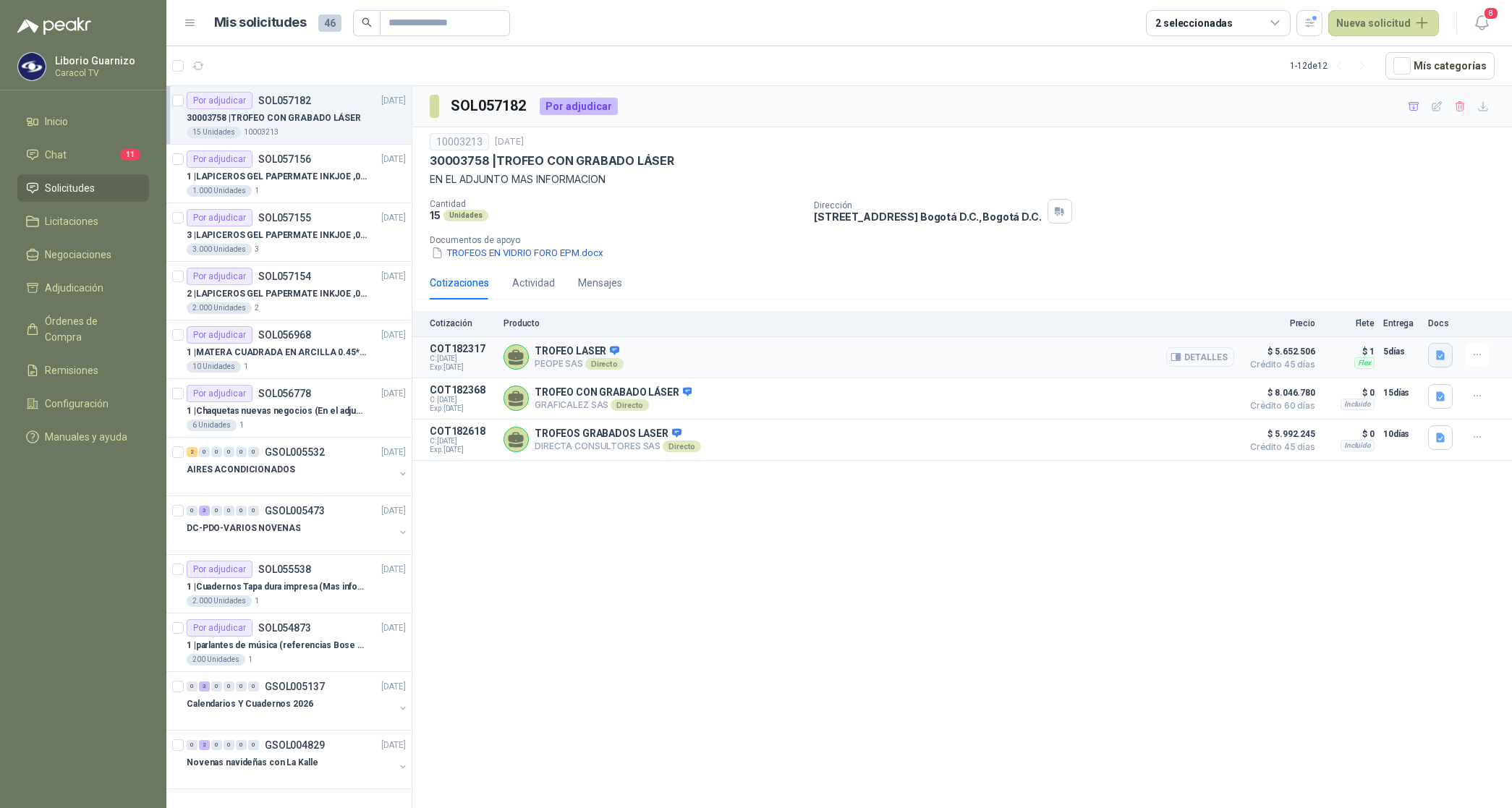
click at [1444, 354] on icon "button" at bounding box center [1441, 356] width 12 height 12
click at [1305, 324] on button "250924 AM-DS Peope_Caracol-Trofeo Vidrio.pdf" at bounding box center [1332, 324] width 224 height 16
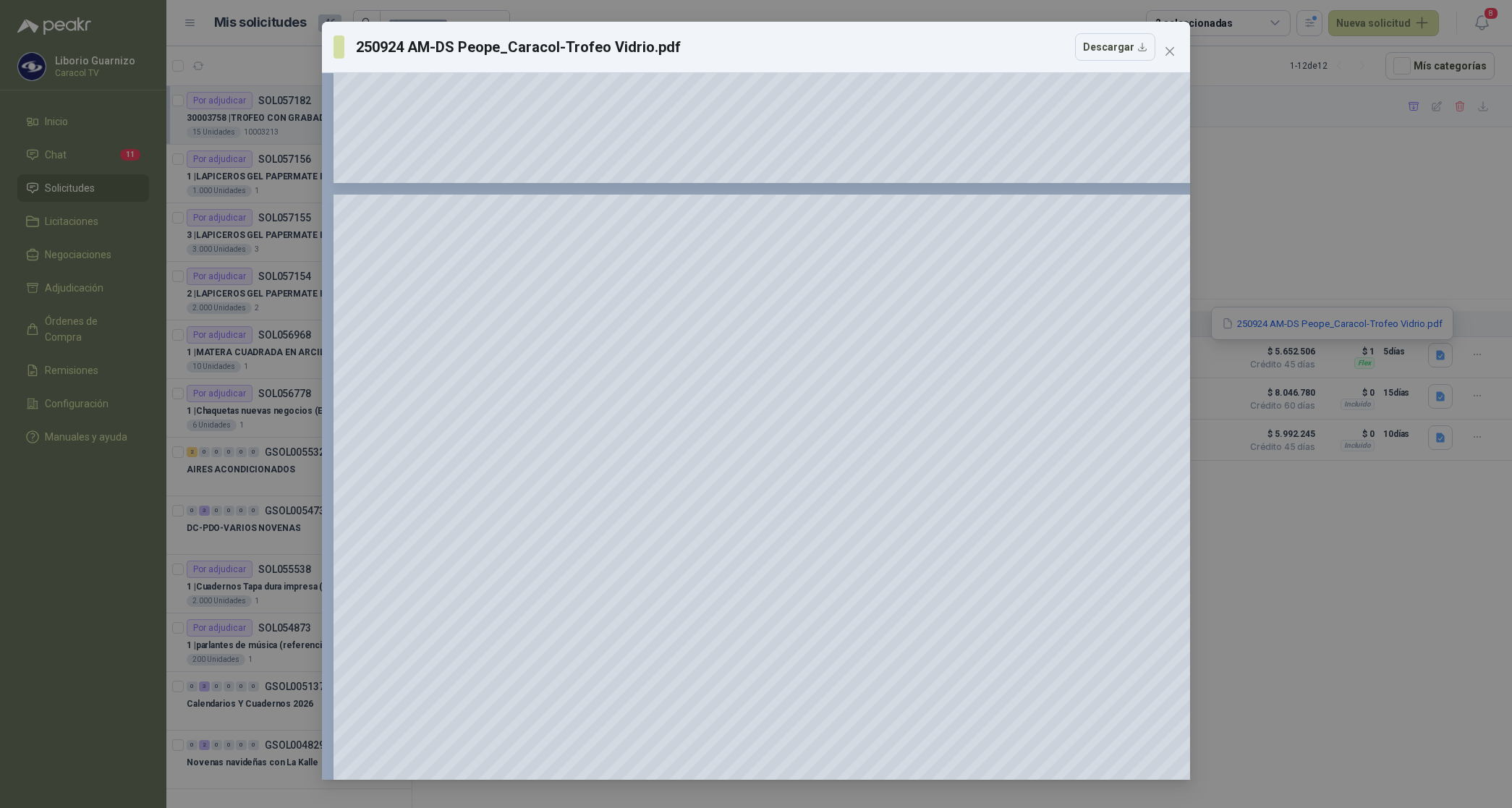
scroll to position [1175, 0]
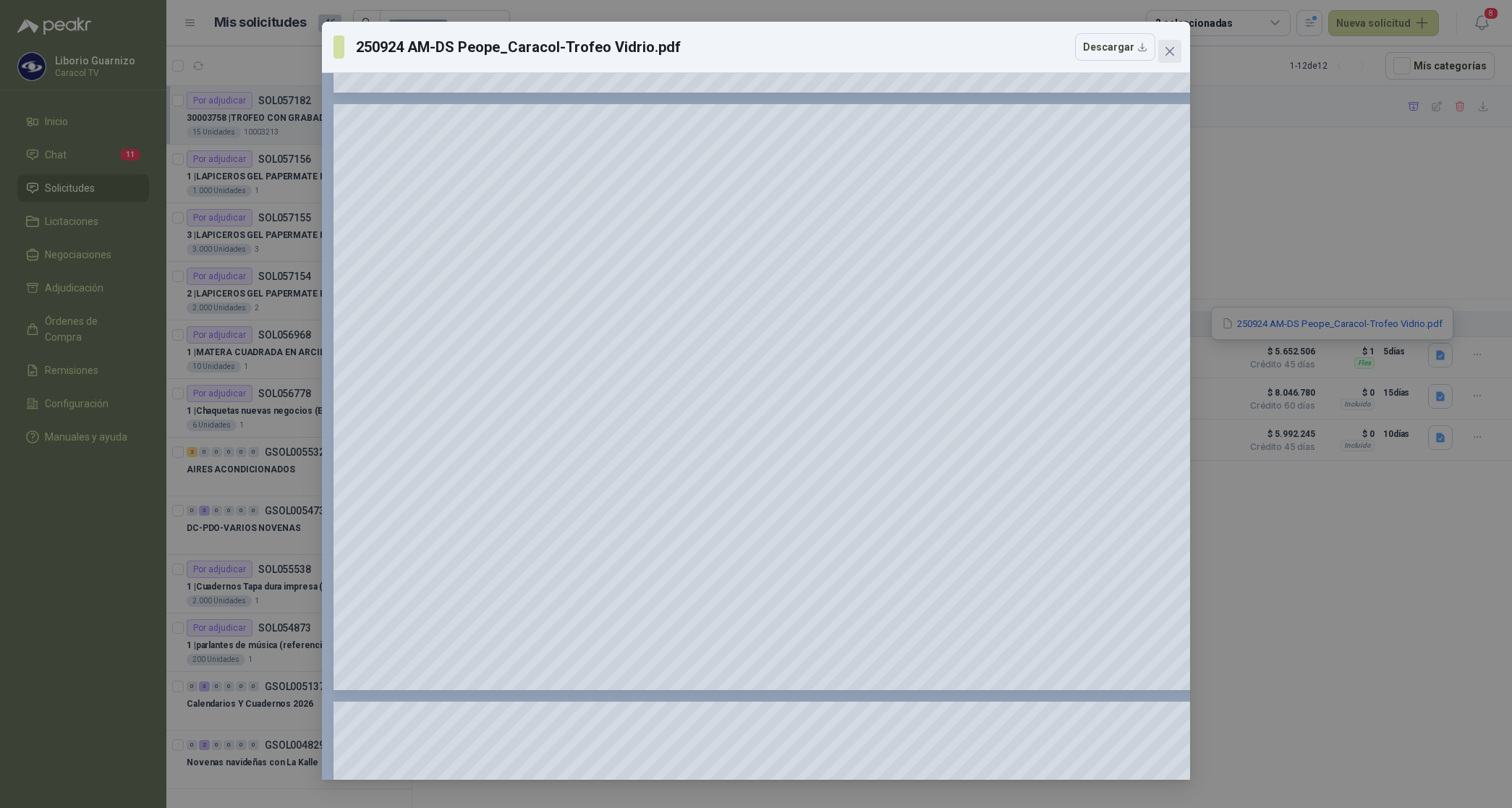
click at [1168, 43] on button "Close" at bounding box center [1169, 51] width 23 height 23
